Goal: Check status: Check status

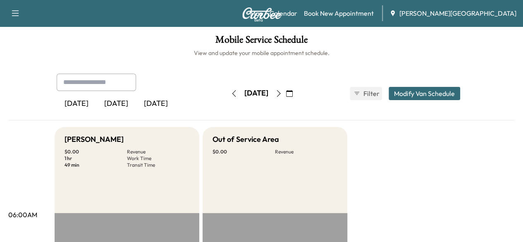
click at [282, 95] on icon "button" at bounding box center [278, 93] width 7 height 7
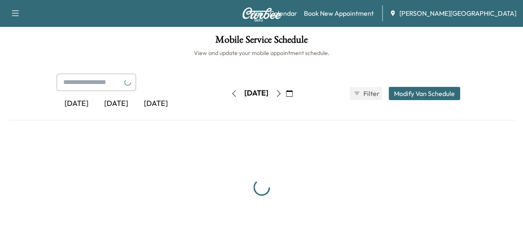
click at [282, 95] on icon "button" at bounding box center [278, 93] width 7 height 7
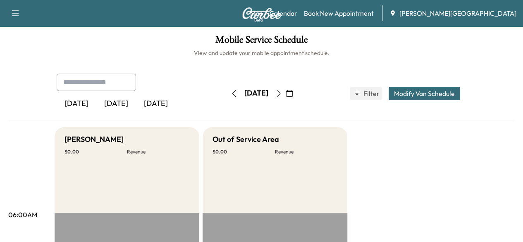
click at [282, 95] on icon "button" at bounding box center [278, 93] width 7 height 7
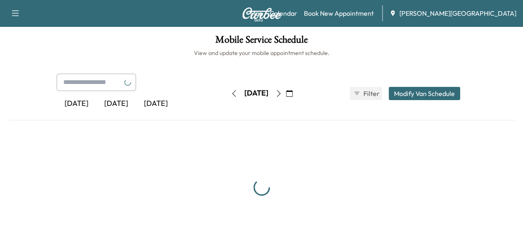
click at [282, 95] on icon "button" at bounding box center [278, 93] width 7 height 7
